Goal: Task Accomplishment & Management: Manage account settings

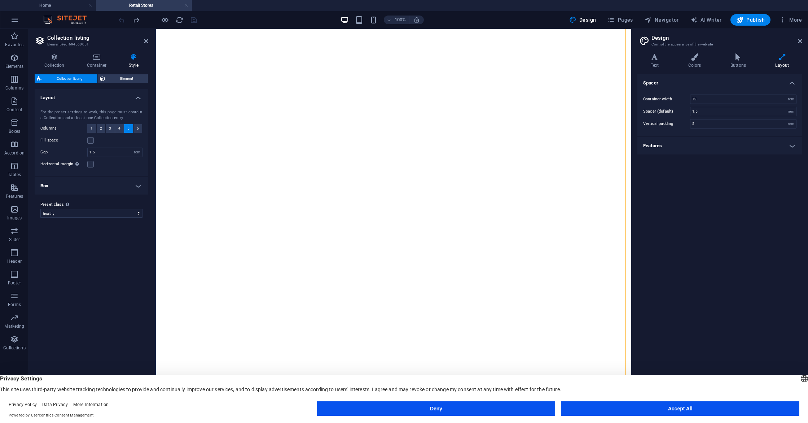
select select "rem"
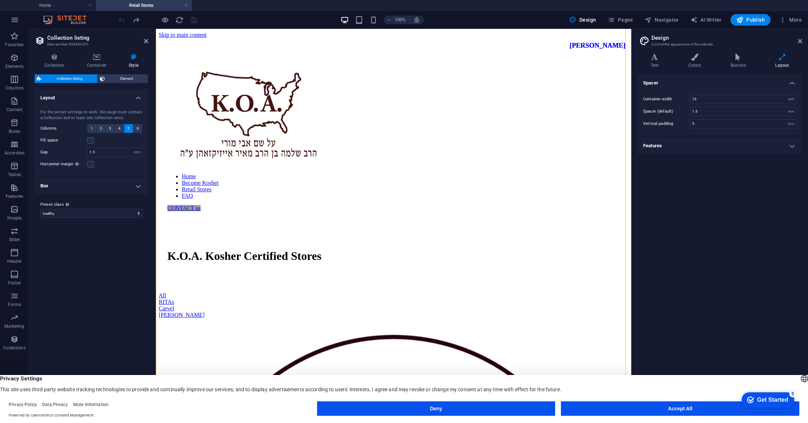
scroll to position [408, 0]
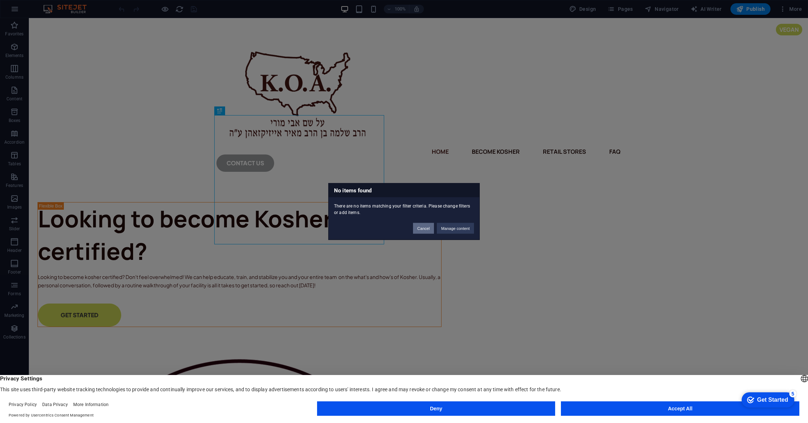
click at [427, 228] on button "Cancel" at bounding box center [423, 228] width 21 height 11
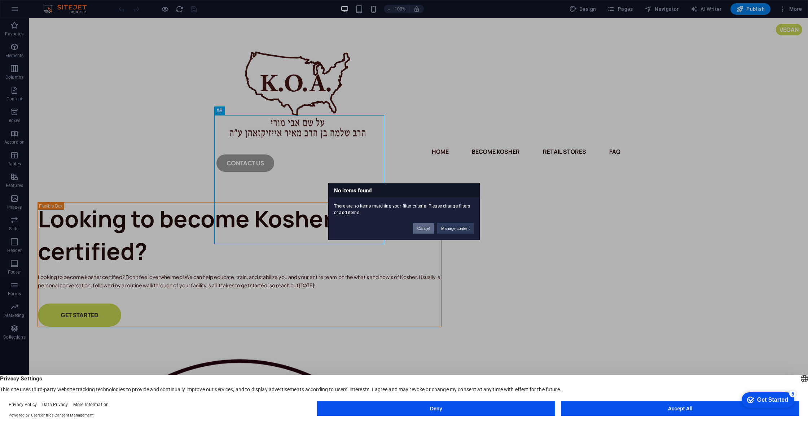
click at [0, 0] on button "Cancel" at bounding box center [0, 0] width 0 height 0
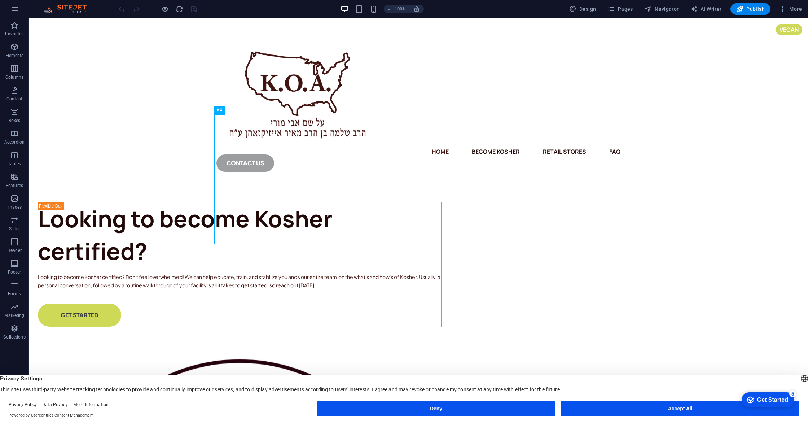
click at [0, 0] on icon "button" at bounding box center [0, 0] width 0 height 0
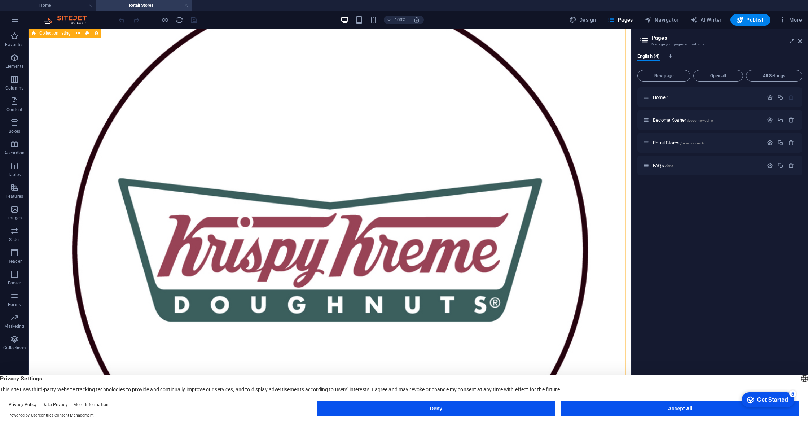
scroll to position [310, 0]
